Goal: Task Accomplishment & Management: Complete application form

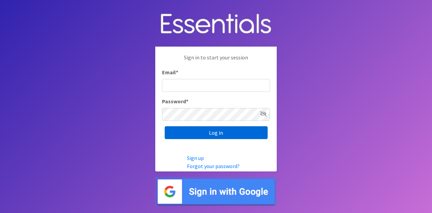
type input "[EMAIL_ADDRESS][PERSON_NAME][DOMAIN_NAME]"
click at [220, 132] on input "Log in" at bounding box center [216, 132] width 103 height 13
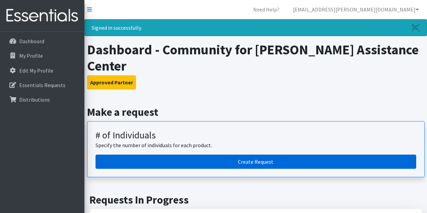
click at [250, 155] on link "Create Request" at bounding box center [255, 162] width 320 height 14
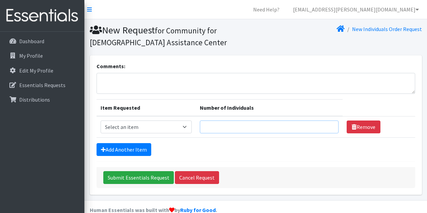
click at [228, 127] on input "Number of Individuals" at bounding box center [269, 126] width 139 height 13
click at [328, 125] on input "1" at bounding box center [269, 126] width 139 height 13
type input "2"
click at [327, 125] on input "2" at bounding box center [269, 126] width 139 height 13
drag, startPoint x: 213, startPoint y: 128, endPoint x: 179, endPoint y: 126, distance: 34.1
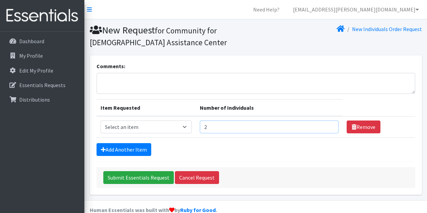
click at [180, 127] on tr "Item Requested Select an item Kids (Newborn) Kids (Size 1) Kids (Size 2) Kids (…" at bounding box center [255, 127] width 318 height 22
click at [188, 127] on select "Select an item Kids (Newborn) Kids (Size 1) Kids (Size 2) Kids (Size 3) Kids (S…" at bounding box center [146, 126] width 91 height 13
click at [379, 106] on table "Item Requested Number of Individuals Item Requested Select an item Kids (Newbor…" at bounding box center [255, 118] width 318 height 38
click at [411, 52] on section "New Request for Community for [DEMOGRAPHIC_DATA] Assistance Center New Individu…" at bounding box center [255, 37] width 342 height 36
